Goal: Task Accomplishment & Management: Manage account settings

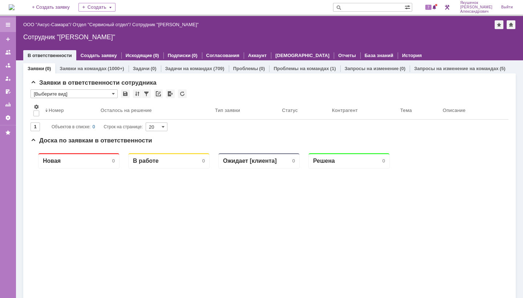
click at [8, 24] on div at bounding box center [8, 25] width 6 height 6
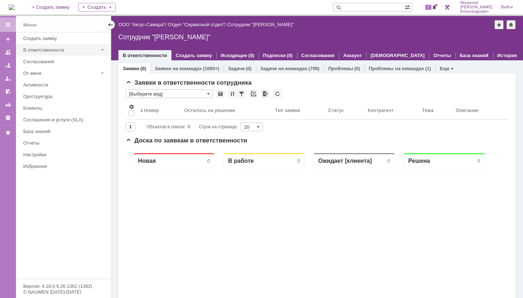
click at [81, 49] on div "В ответственности" at bounding box center [60, 49] width 75 height 5
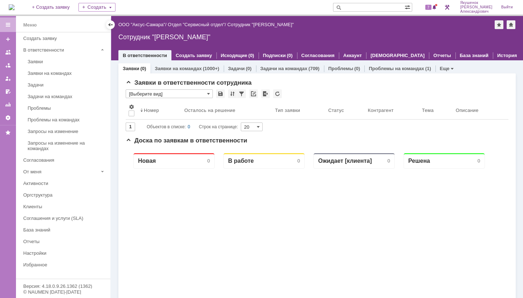
click at [81, 49] on div "В ответственности" at bounding box center [60, 49] width 75 height 5
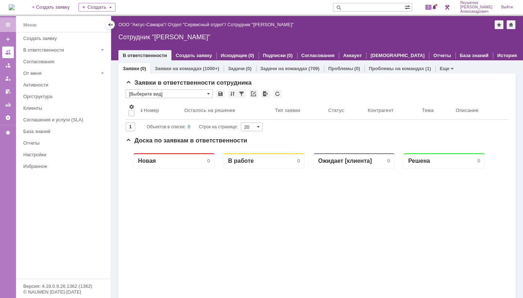
click at [13, 51] on link at bounding box center [8, 53] width 12 height 12
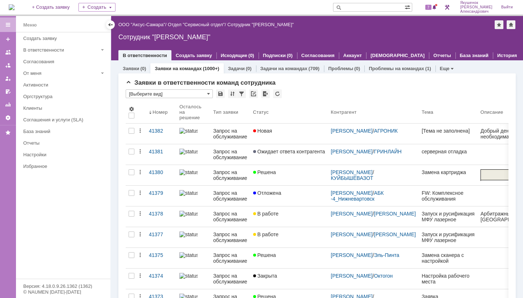
click at [382, 25] on div "Назад | ООО "Аксус-Самара" / Отдел "Сервисный отдел" / Сотрудник "[PERSON_NAME]"" at bounding box center [317, 24] width 398 height 9
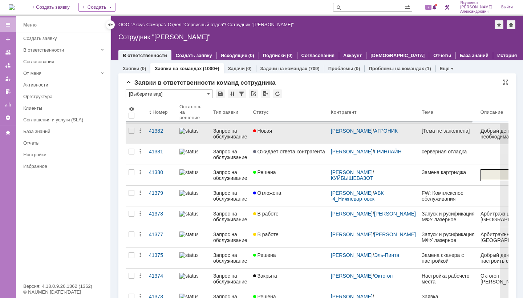
click at [219, 132] on div "Запрос на обслуживание" at bounding box center [230, 134] width 34 height 12
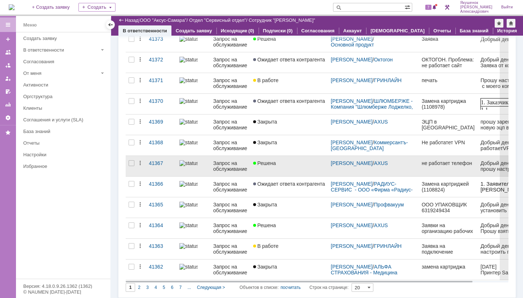
click at [227, 163] on div "Запрос на обслуживание" at bounding box center [230, 166] width 34 height 12
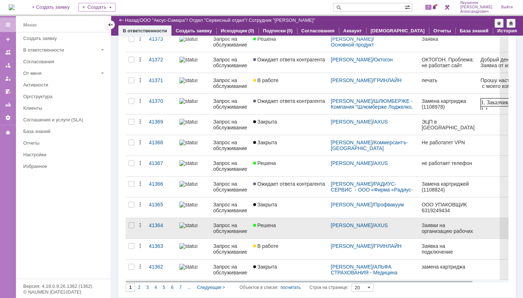
click at [221, 226] on div "Запрос на обслуживание" at bounding box center [230, 228] width 34 height 12
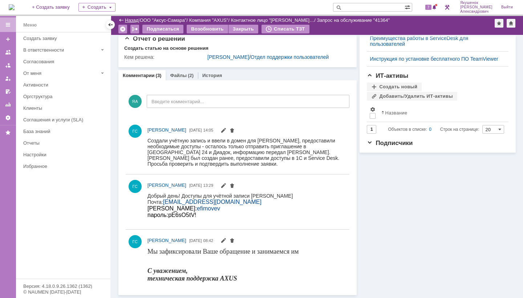
click at [130, 21] on link "Назад" at bounding box center [131, 19] width 13 height 5
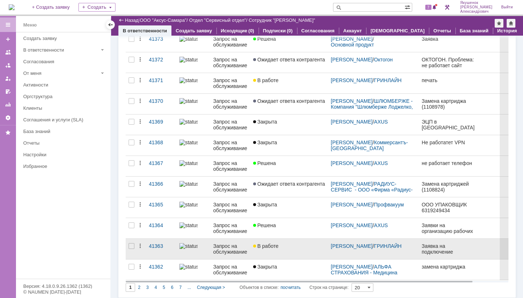
click at [228, 248] on div "Запрос на обслуживание" at bounding box center [230, 249] width 34 height 12
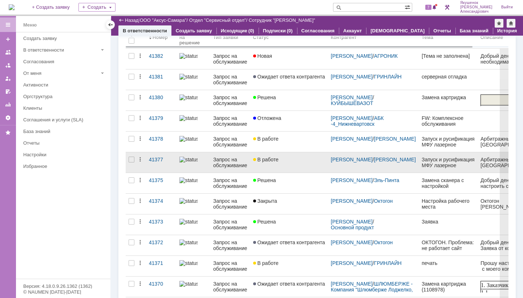
click at [224, 162] on div "Запрос на обслуживание" at bounding box center [230, 163] width 34 height 12
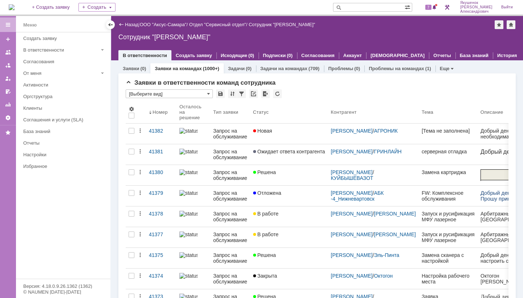
click at [8, 24] on div at bounding box center [8, 25] width 6 height 6
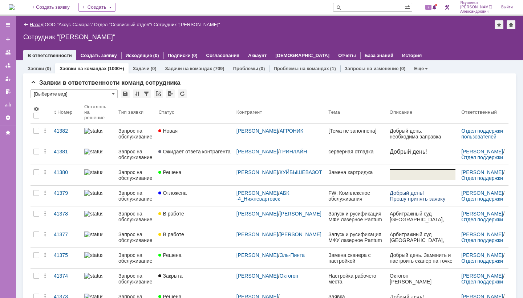
click at [33, 24] on link "Назад" at bounding box center [36, 24] width 13 height 5
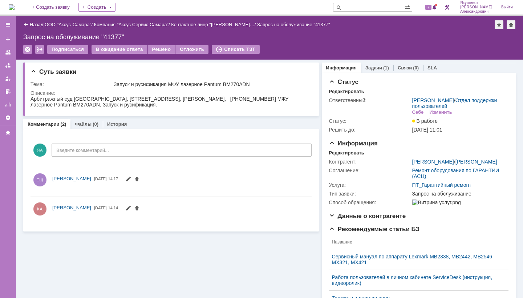
click at [33, 24] on link "Назад" at bounding box center [36, 24] width 13 height 5
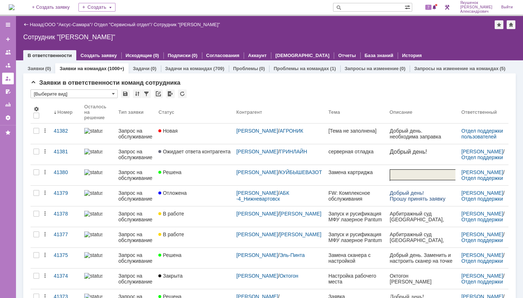
click at [8, 79] on div at bounding box center [8, 79] width 6 height 6
